Goal: Task Accomplishment & Management: Manage account settings

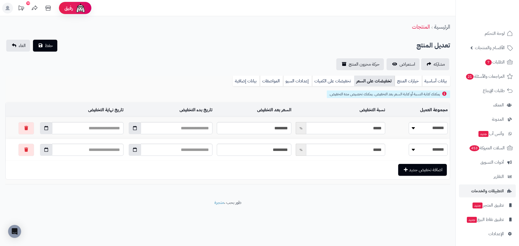
scroll to position [1, 0]
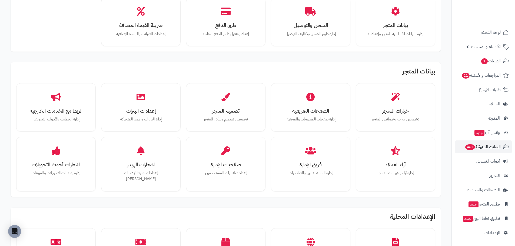
scroll to position [81, 0]
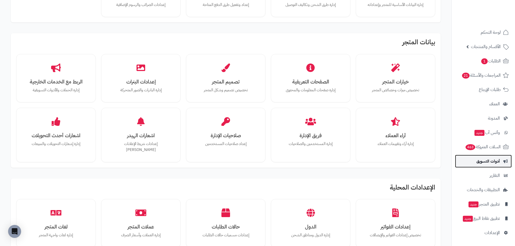
click at [477, 158] on span "أدوات التسويق" at bounding box center [488, 162] width 24 height 8
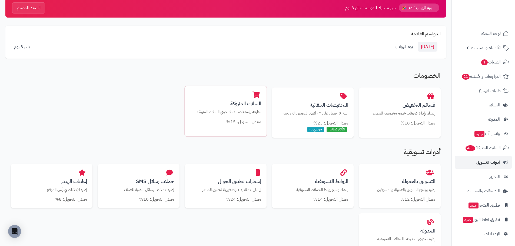
scroll to position [81, 0]
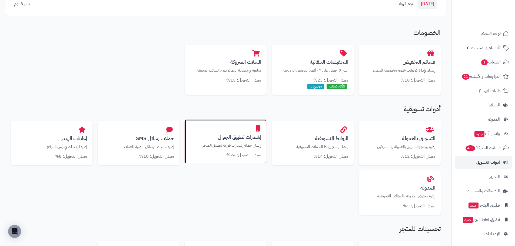
click at [239, 145] on p "إرسال حملة إشعارات فورية لتطبيق المتجر" at bounding box center [225, 146] width 71 height 6
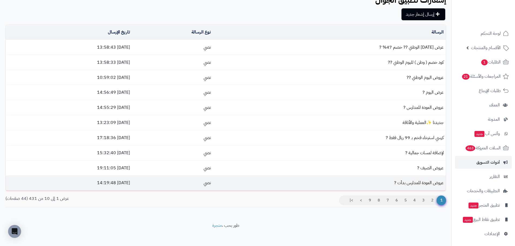
scroll to position [32, 0]
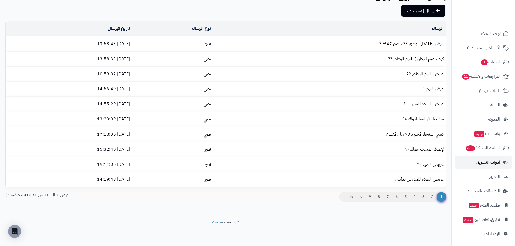
click at [495, 164] on span "أدوات التسويق" at bounding box center [488, 163] width 24 height 8
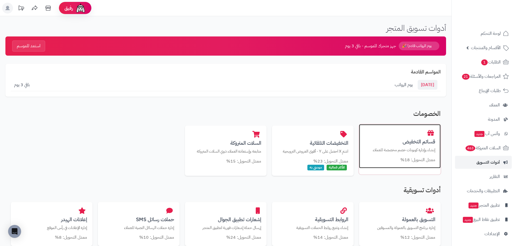
click at [421, 144] on h3 "قسائم التخفيض" at bounding box center [400, 142] width 71 height 6
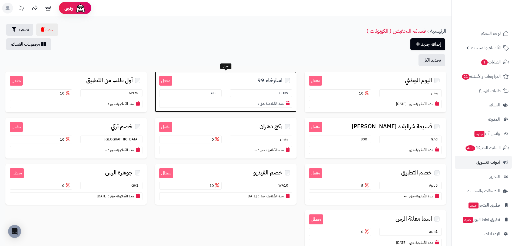
click at [273, 79] on span "استرخاء 99" at bounding box center [269, 80] width 25 height 6
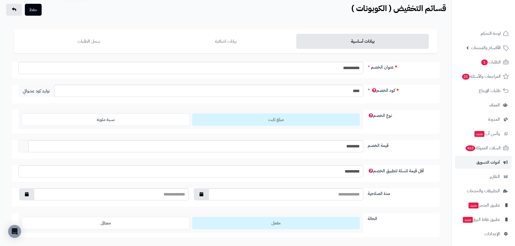
scroll to position [68, 0]
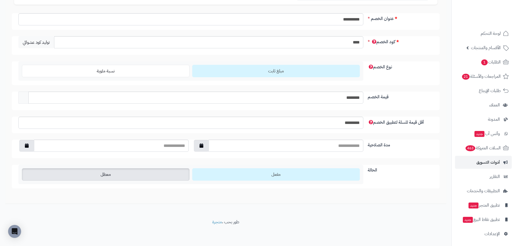
click at [119, 179] on label "معطل" at bounding box center [106, 174] width 168 height 12
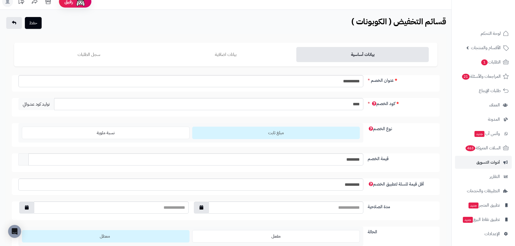
scroll to position [0, 0]
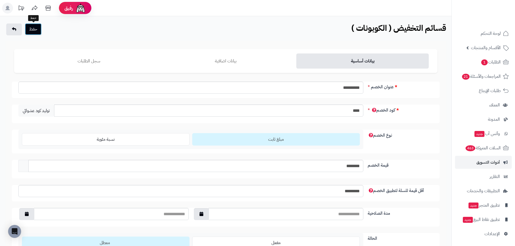
click at [38, 29] on button "حفظ" at bounding box center [33, 29] width 17 height 12
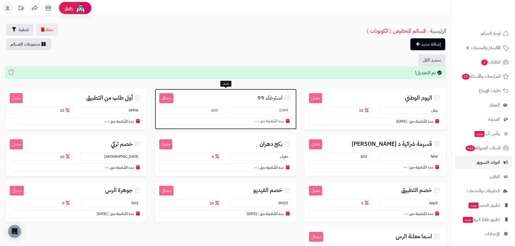
click at [270, 103] on div "معطل استرخاء 99 CH99 600 مدة الصَّلاحِيَة حتى : --" at bounding box center [225, 109] width 141 height 41
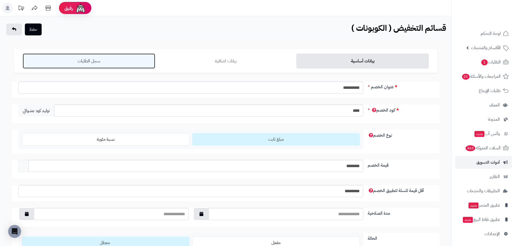
click at [97, 55] on link "سجل الطلبات" at bounding box center [89, 61] width 132 height 15
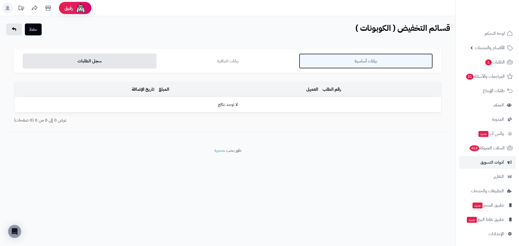
click at [359, 63] on link "بيانات أساسية" at bounding box center [366, 61] width 134 height 15
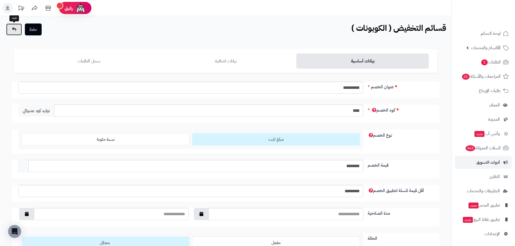
click at [10, 29] on link at bounding box center [14, 30] width 16 height 12
